Goal: Entertainment & Leisure: Consume media (video, audio)

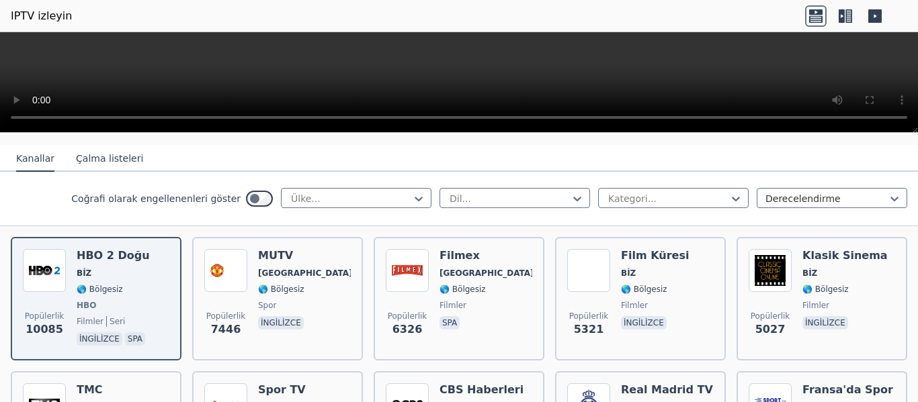
scroll to position [134, 0]
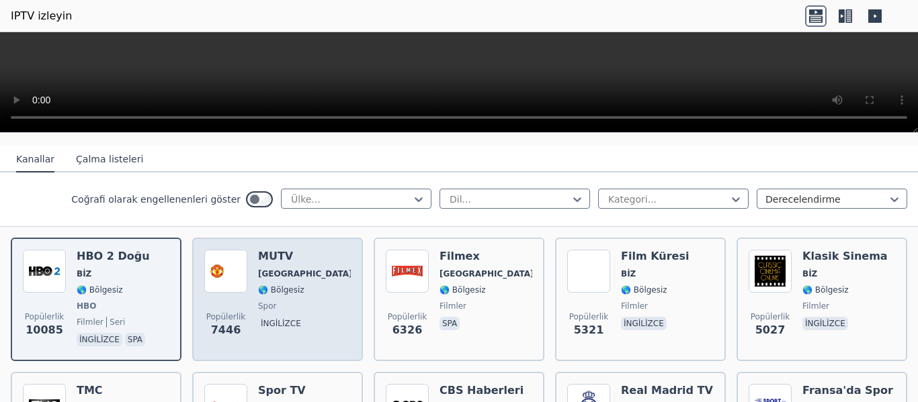
click at [277, 292] on font "🌎 Bölgesiz" at bounding box center [281, 290] width 46 height 9
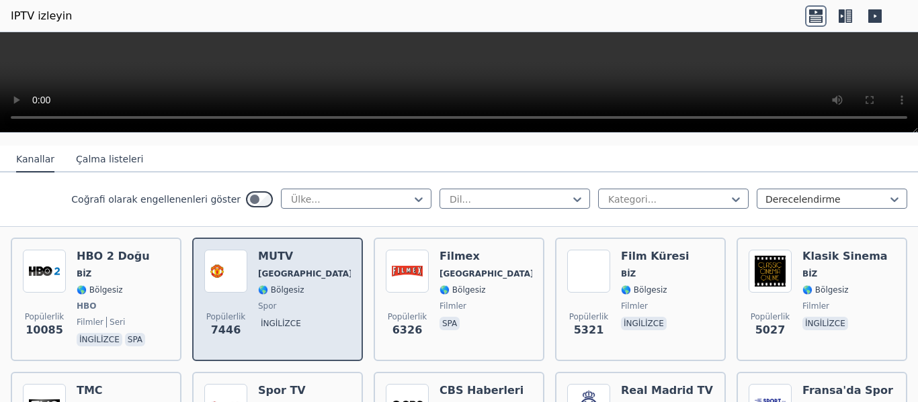
click at [277, 292] on font "🌎 Bölgesiz" at bounding box center [281, 290] width 46 height 9
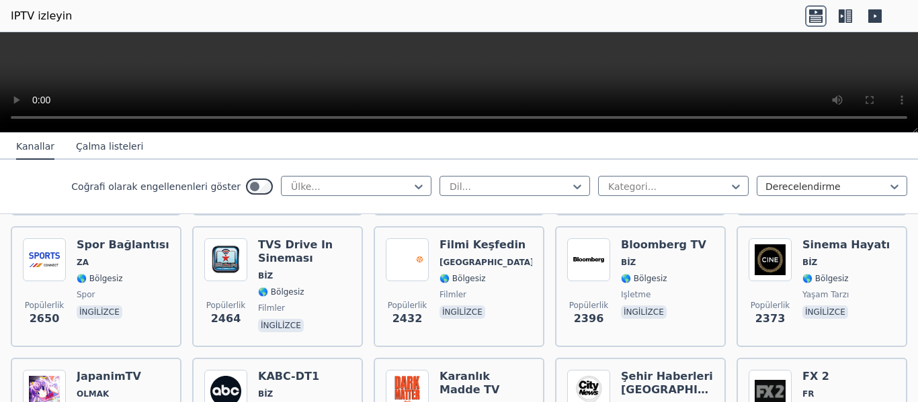
scroll to position [538, 0]
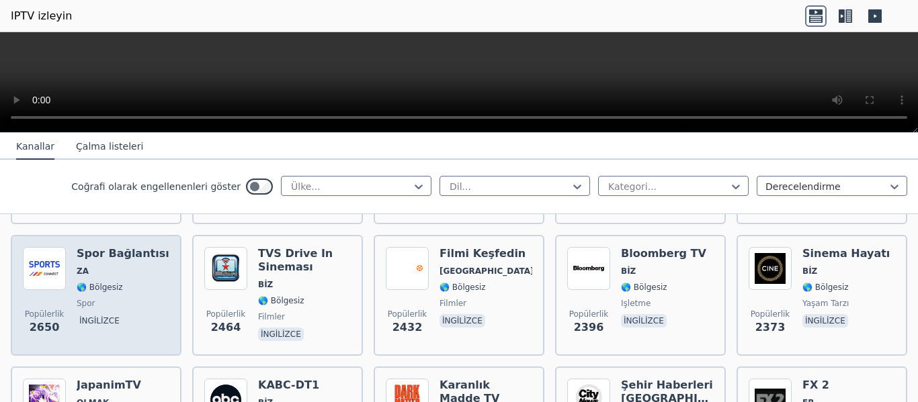
click at [43, 262] on img at bounding box center [44, 268] width 43 height 43
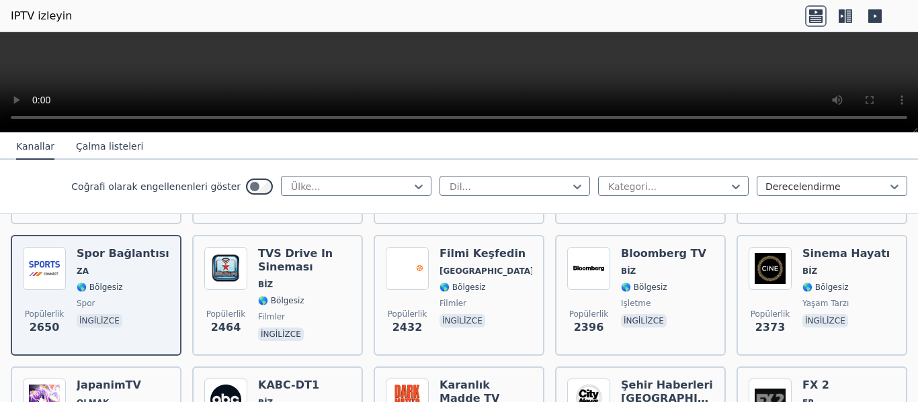
click at [26, 14] on font "IPTV izleyin" at bounding box center [41, 15] width 61 height 13
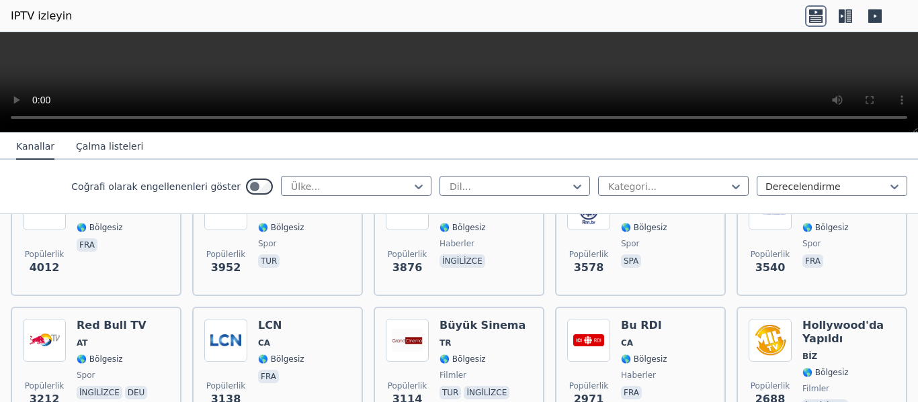
scroll to position [336, 0]
